Goal: Task Accomplishment & Management: Manage account settings

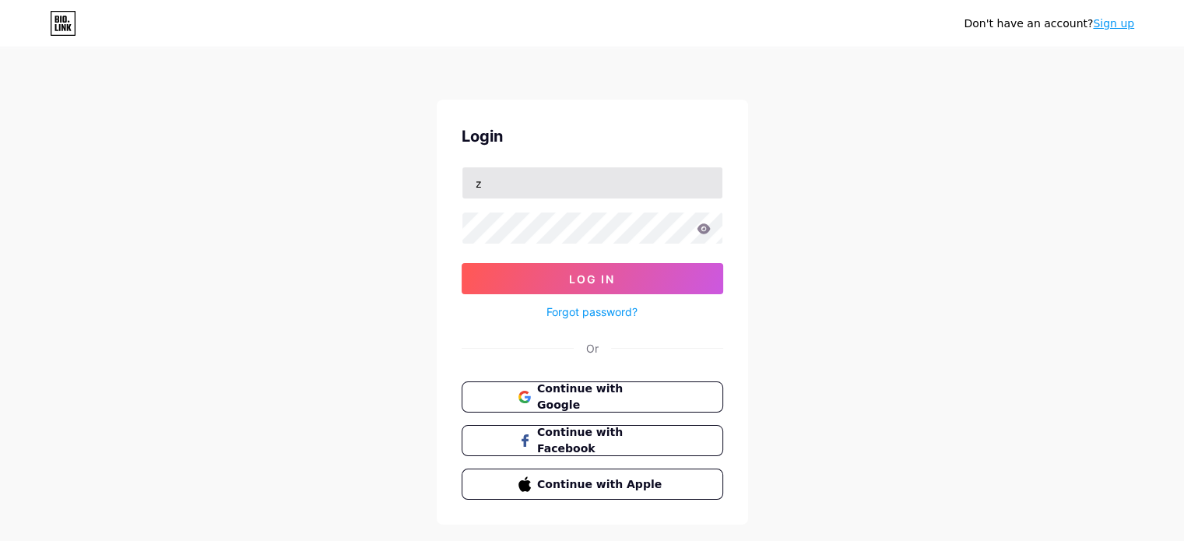
click at [575, 188] on input "z" at bounding box center [593, 182] width 260 height 31
type input "[EMAIL_ADDRESS][DOMAIN_NAME]"
click at [526, 186] on input "text" at bounding box center [593, 182] width 260 height 31
paste input "[EMAIL_ADDRESS][DOMAIN_NAME]"
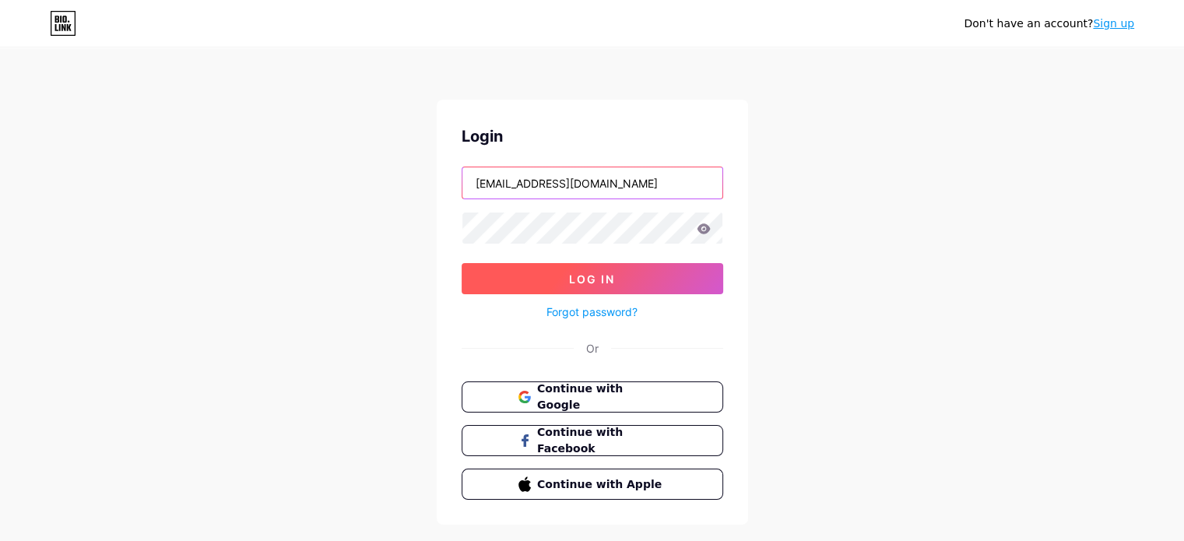
type input "[EMAIL_ADDRESS][DOMAIN_NAME]"
click at [591, 274] on span "Log In" at bounding box center [592, 279] width 46 height 13
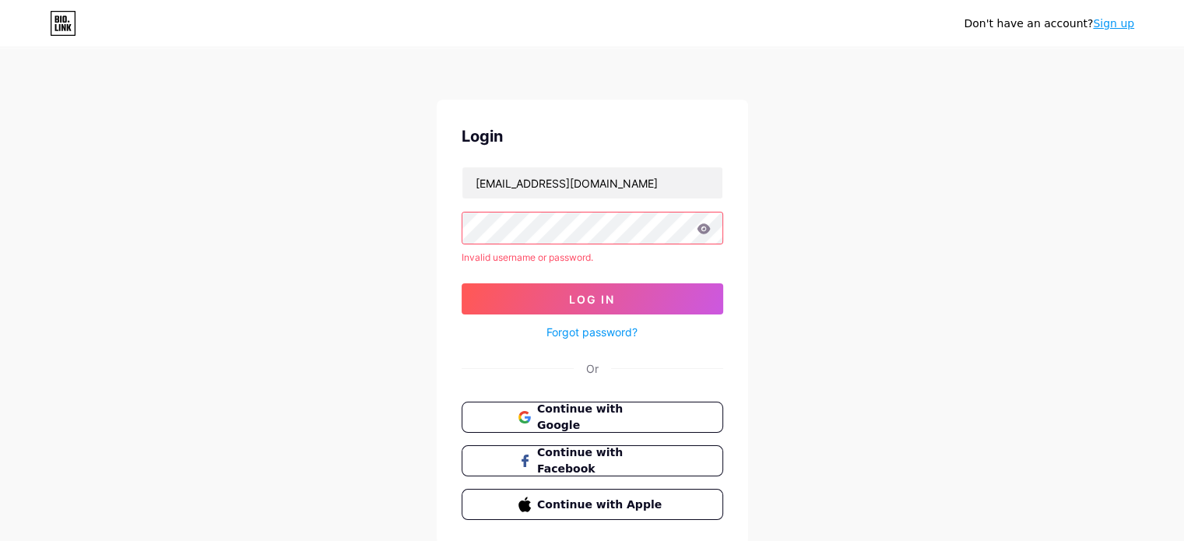
click at [395, 241] on div "Don't have an account? Sign up Login [EMAIL_ADDRESS][DOMAIN_NAME] Invalid usern…" at bounding box center [592, 297] width 1184 height 595
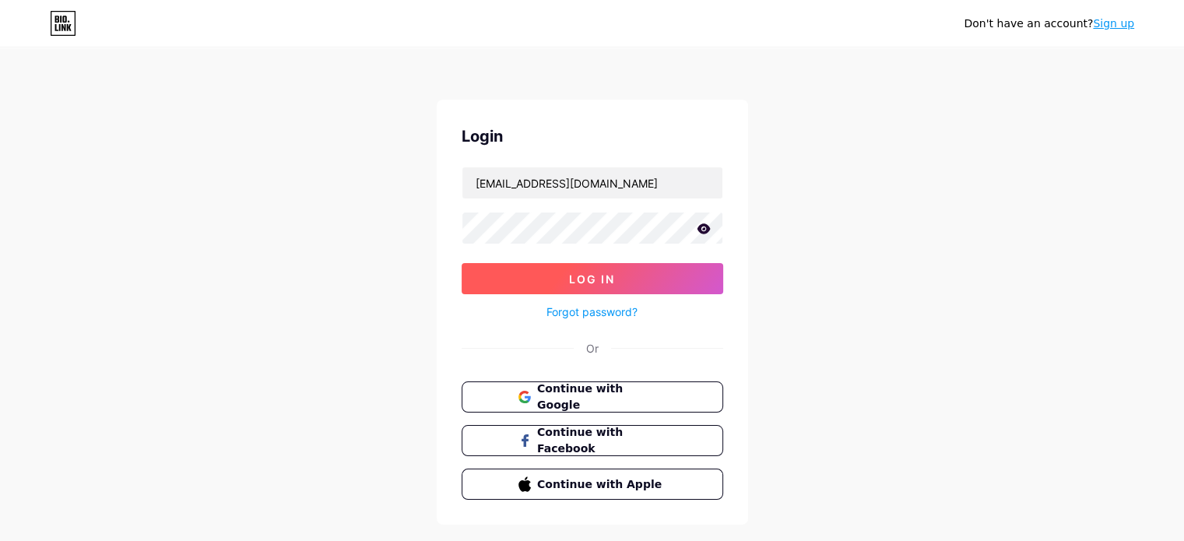
click at [483, 287] on button "Log In" at bounding box center [593, 278] width 262 height 31
